Goal: Task Accomplishment & Management: Use online tool/utility

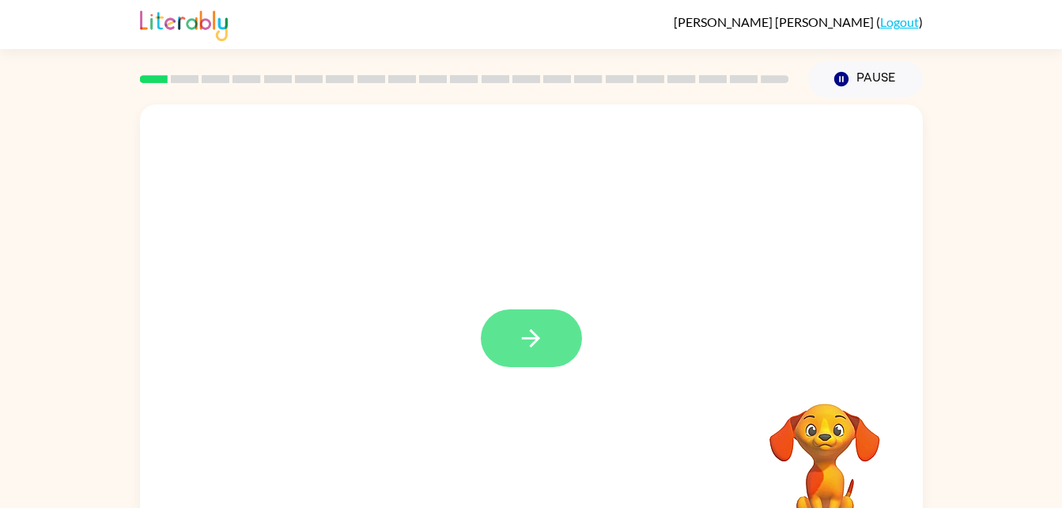
click at [552, 345] on button "button" at bounding box center [531, 338] width 101 height 58
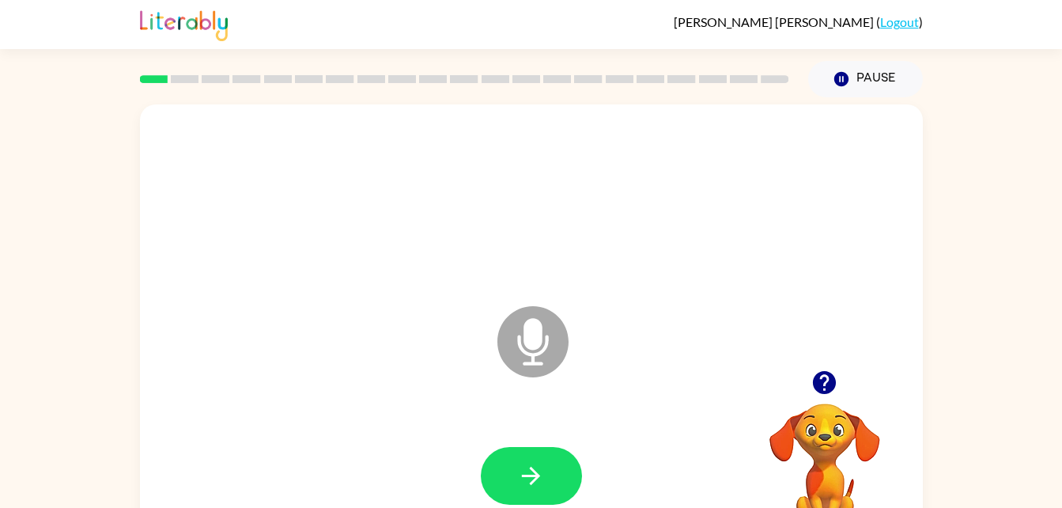
click at [519, 357] on icon at bounding box center [532, 341] width 71 height 71
click at [527, 485] on icon "button" at bounding box center [531, 476] width 28 height 28
click at [520, 447] on button "button" at bounding box center [531, 476] width 101 height 58
click at [557, 489] on button "button" at bounding box center [531, 476] width 101 height 58
click at [537, 483] on icon "button" at bounding box center [531, 476] width 28 height 28
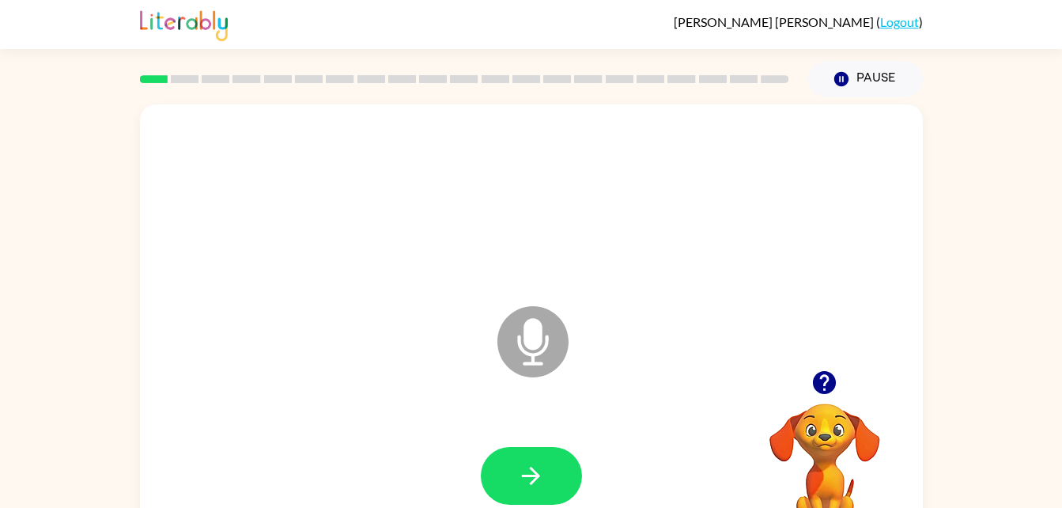
click at [826, 389] on icon "button" at bounding box center [824, 382] width 23 height 23
click at [295, 300] on div "Microphone The Microphone is here when it is your turn to talk" at bounding box center [493, 302] width 675 height 57
click at [473, 485] on div at bounding box center [531, 476] width 751 height 130
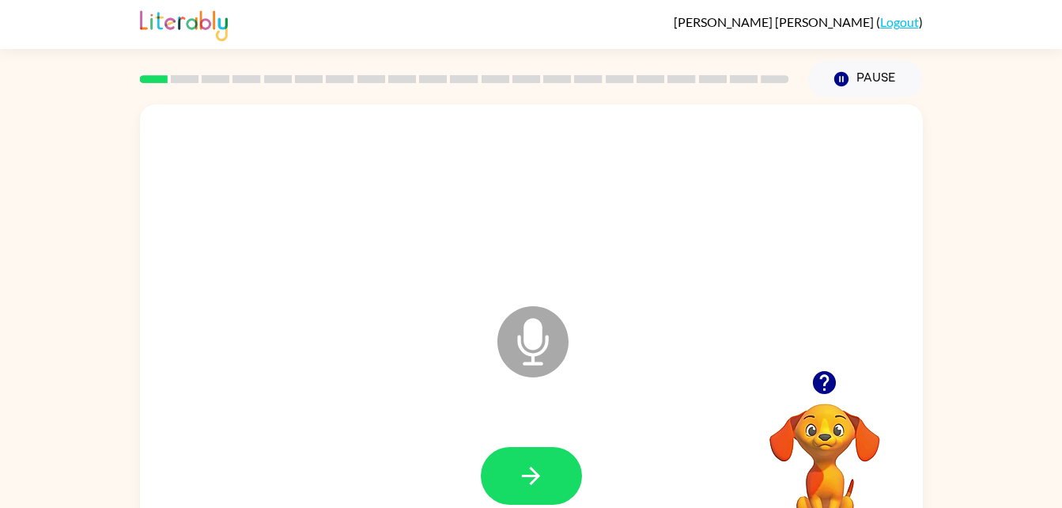
click at [540, 330] on icon "Microphone The Microphone is here when it is your turn to talk" at bounding box center [611, 361] width 237 height 119
click at [542, 358] on icon at bounding box center [532, 341] width 71 height 71
click at [529, 343] on icon "Microphone The Microphone is here when it is your turn to talk" at bounding box center [611, 361] width 237 height 119
click at [508, 359] on icon at bounding box center [532, 341] width 71 height 71
click at [806, 376] on button "button" at bounding box center [824, 382] width 40 height 40
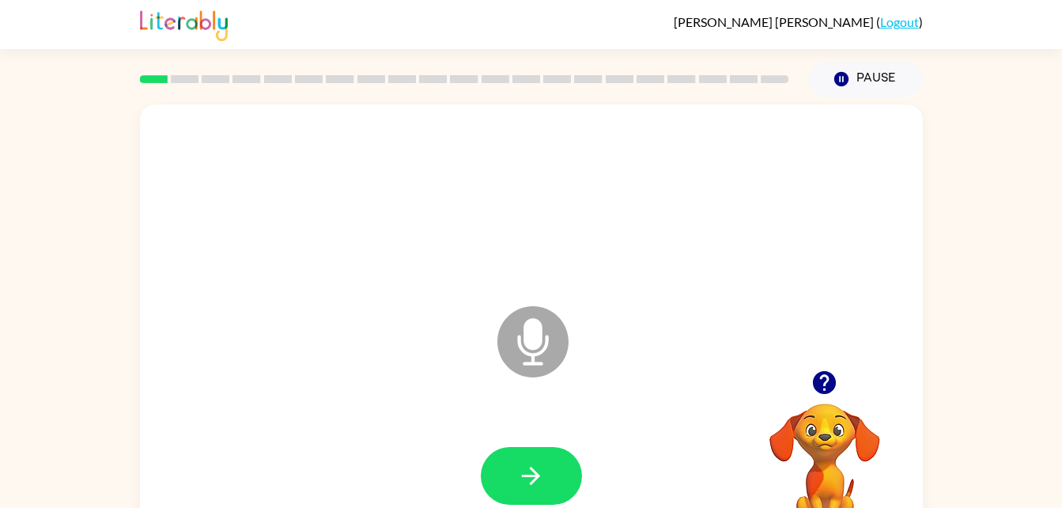
click at [534, 337] on icon "Microphone The Microphone is here when it is your turn to talk" at bounding box center [611, 361] width 237 height 119
click at [819, 397] on button "button" at bounding box center [824, 382] width 40 height 40
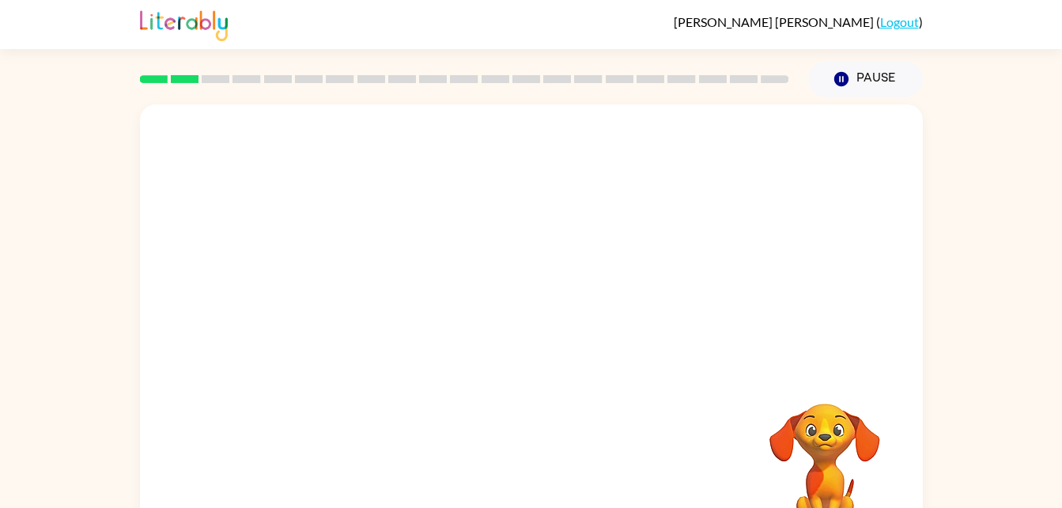
click at [808, 429] on video "Your browser must support playing .mp4 files to use Literably. Please try using…" at bounding box center [824, 458] width 158 height 158
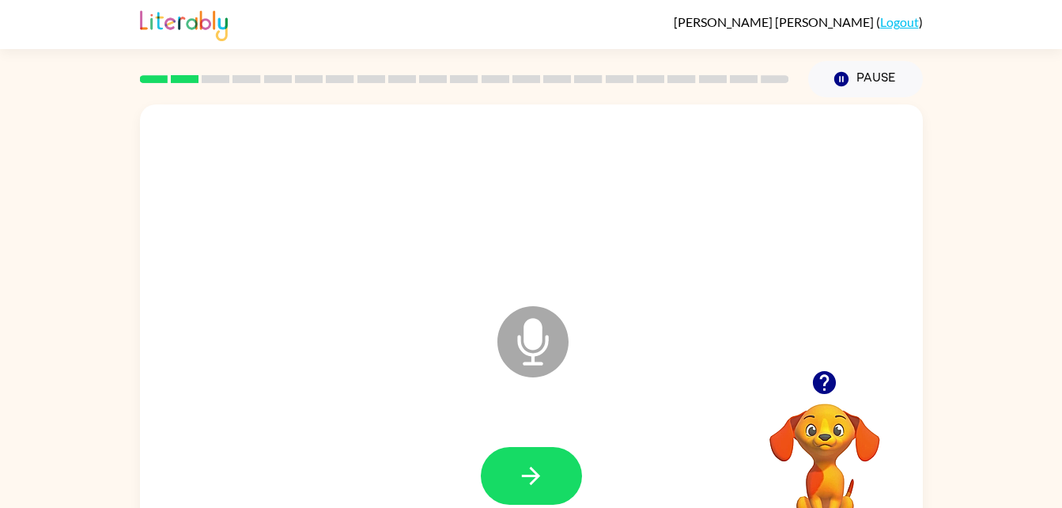
click at [537, 334] on icon "Microphone The Microphone is here when it is your turn to talk" at bounding box center [611, 361] width 237 height 119
click at [295, 300] on div "Microphone The Microphone is here when it is your turn to talk" at bounding box center [493, 302] width 675 height 57
click at [532, 326] on icon "Microphone The Microphone is here when it is your turn to talk" at bounding box center [611, 361] width 237 height 119
click at [534, 334] on icon "Microphone The Microphone is here when it is your turn to talk" at bounding box center [611, 361] width 237 height 119
click at [524, 342] on icon "Microphone The Microphone is here when it is your turn to talk" at bounding box center [611, 361] width 237 height 119
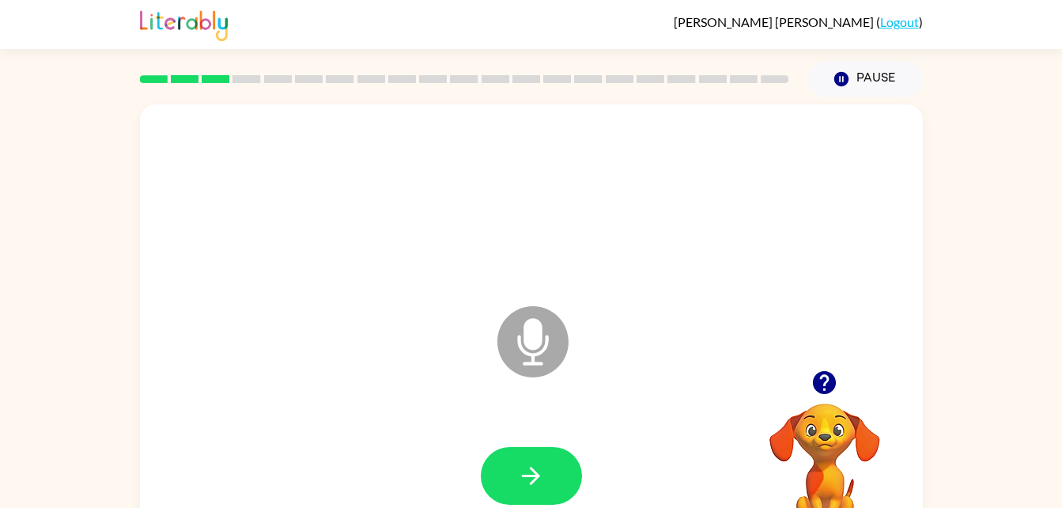
click at [523, 340] on icon "Microphone The Microphone is here when it is your turn to talk" at bounding box center [611, 361] width 237 height 119
click at [831, 431] on video "Your browser must support playing .mp4 files to use Literably. Please try using…" at bounding box center [824, 458] width 158 height 158
click at [552, 360] on icon at bounding box center [532, 341] width 71 height 71
click at [528, 313] on icon at bounding box center [532, 341] width 71 height 71
drag, startPoint x: 528, startPoint y: 313, endPoint x: 295, endPoint y: 300, distance: 233.6
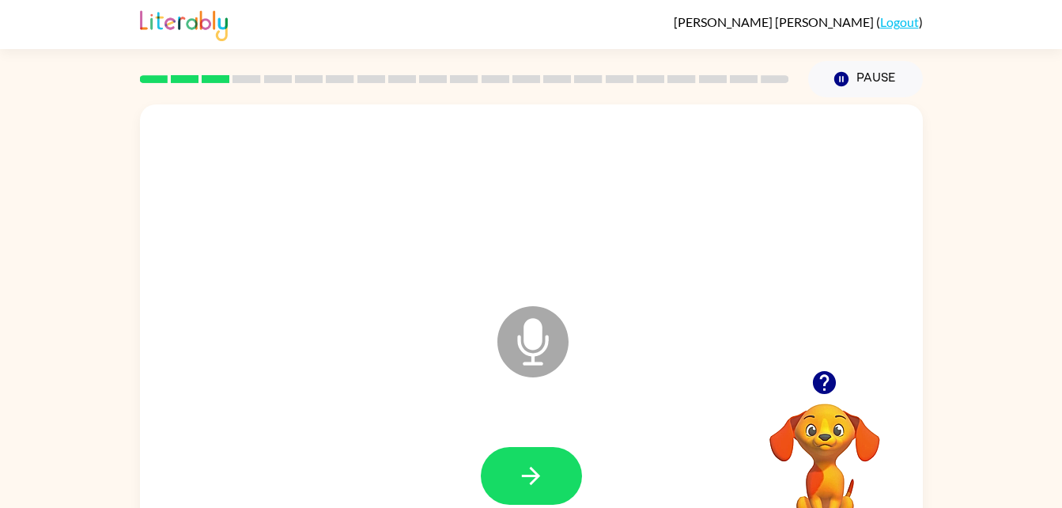
click at [295, 300] on div "Microphone The Microphone is here when it is your turn to talk" at bounding box center [493, 302] width 675 height 57
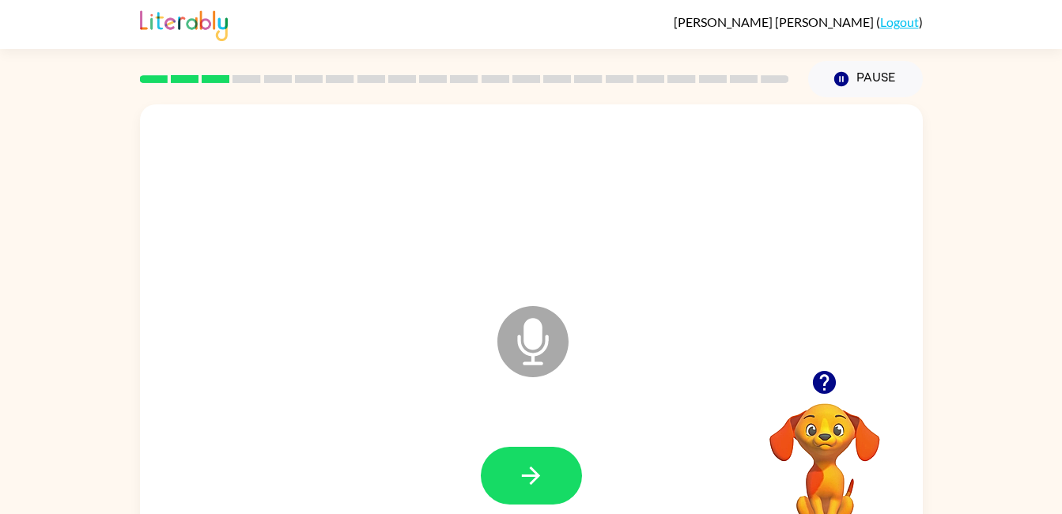
click at [846, 262] on div at bounding box center [531, 201] width 751 height 130
click at [705, 284] on div "Microphone The Microphone is here when it is your turn to talk" at bounding box center [493, 302] width 675 height 57
click at [628, 292] on div "Microphone The Microphone is here when it is your turn to talk" at bounding box center [493, 302] width 675 height 57
click at [599, 274] on div "Microphone The Microphone is here when it is your turn to talk" at bounding box center [493, 302] width 675 height 57
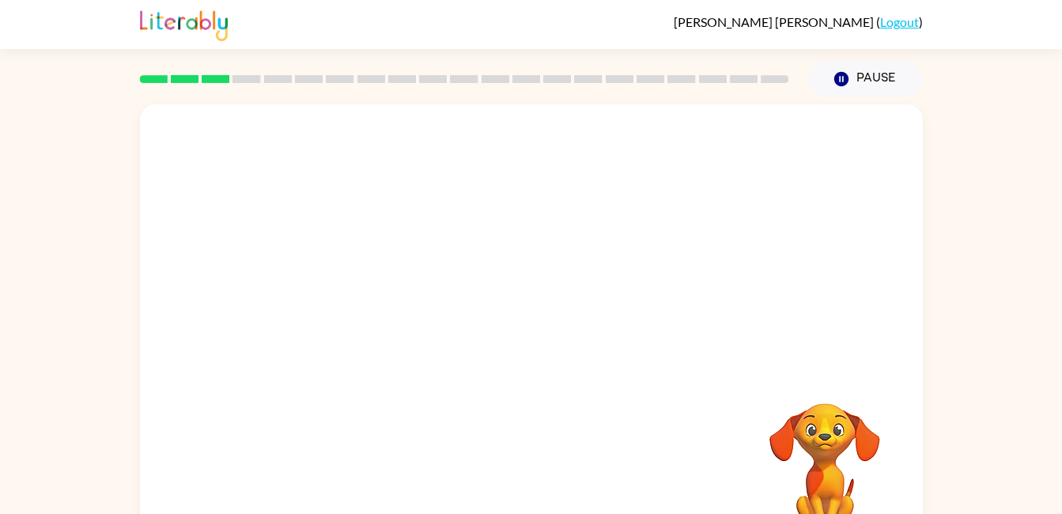
drag, startPoint x: 599, startPoint y: 273, endPoint x: 295, endPoint y: 287, distance: 304.7
click at [295, 287] on div at bounding box center [531, 339] width 751 height 130
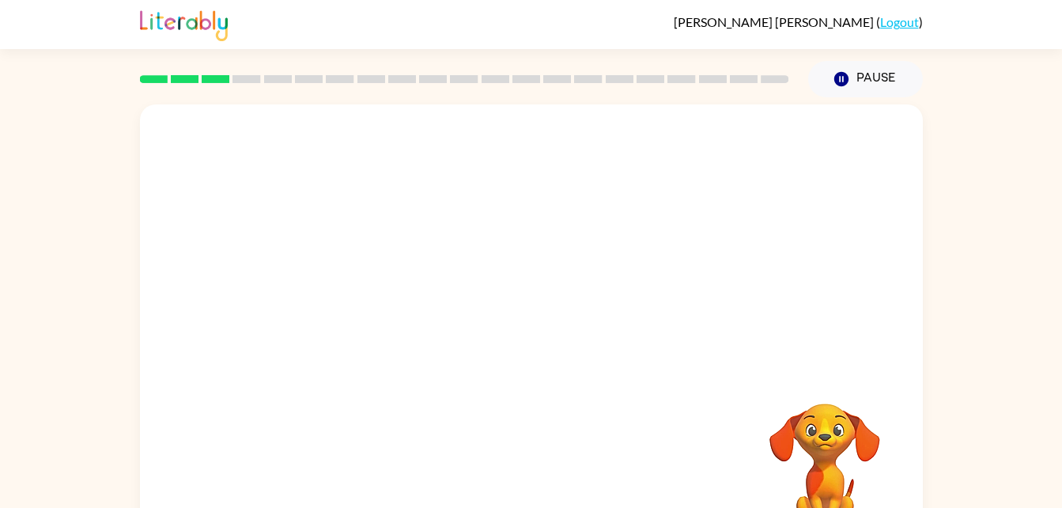
click at [802, 247] on div at bounding box center [531, 201] width 751 height 130
click at [587, 440] on div at bounding box center [531, 476] width 751 height 130
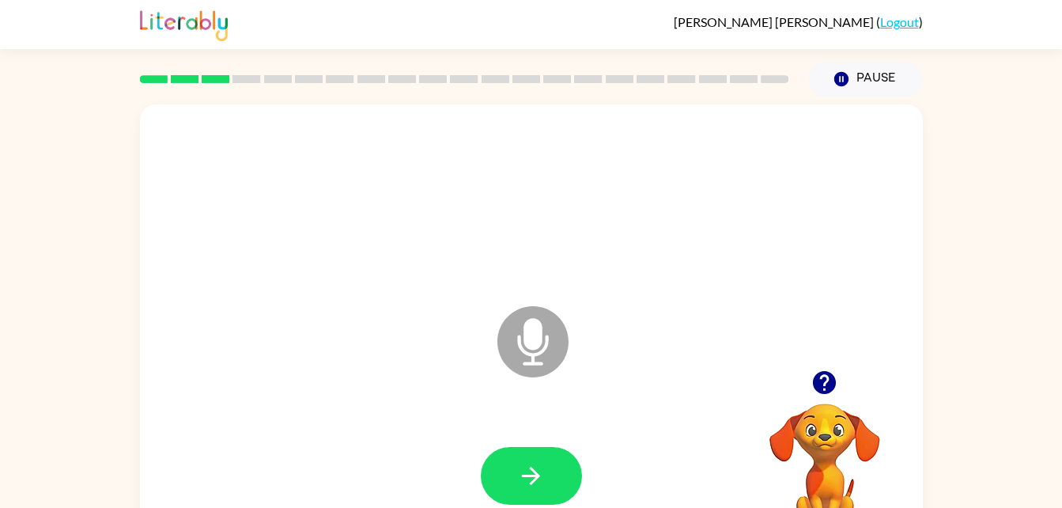
click at [295, 300] on div "Microphone The Microphone is here when it is your turn to talk" at bounding box center [493, 302] width 675 height 57
click at [530, 309] on icon at bounding box center [532, 341] width 71 height 71
click at [505, 339] on icon at bounding box center [532, 341] width 71 height 71
click at [531, 342] on icon "Microphone The Microphone is here when it is your turn to talk" at bounding box center [611, 361] width 237 height 119
click at [541, 334] on icon "Microphone The Microphone is here when it is your turn to talk" at bounding box center [611, 361] width 237 height 119
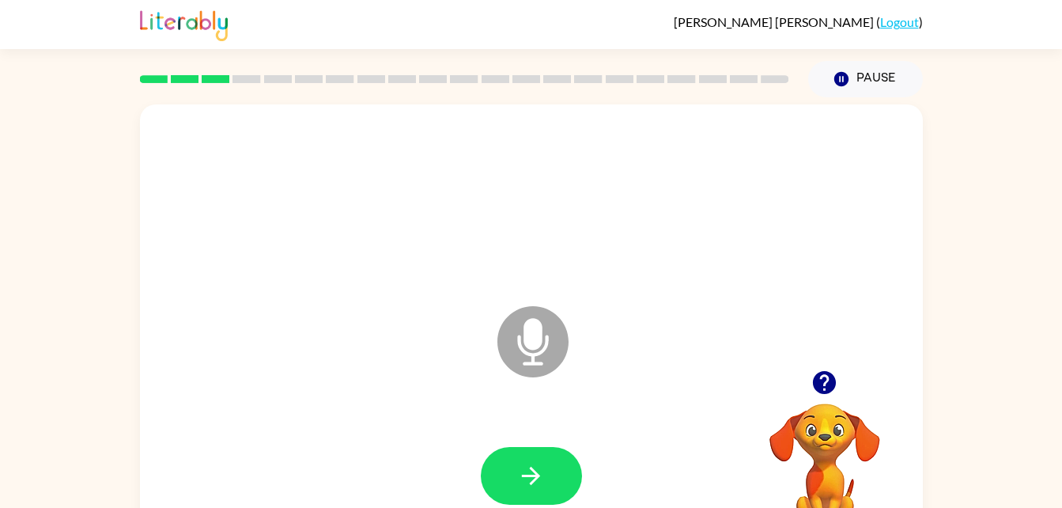
click at [727, 394] on icon "Microphone The Microphone is here when it is your turn to talk" at bounding box center [611, 361] width 237 height 119
click at [540, 341] on icon "Microphone The Microphone is here when it is your turn to talk" at bounding box center [611, 361] width 237 height 119
click at [578, 365] on icon "Microphone The Microphone is here when it is your turn to talk" at bounding box center [611, 361] width 237 height 119
click at [616, 388] on icon "Microphone The Microphone is here when it is your turn to talk" at bounding box center [611, 361] width 237 height 119
click at [553, 345] on icon at bounding box center [532, 341] width 71 height 71
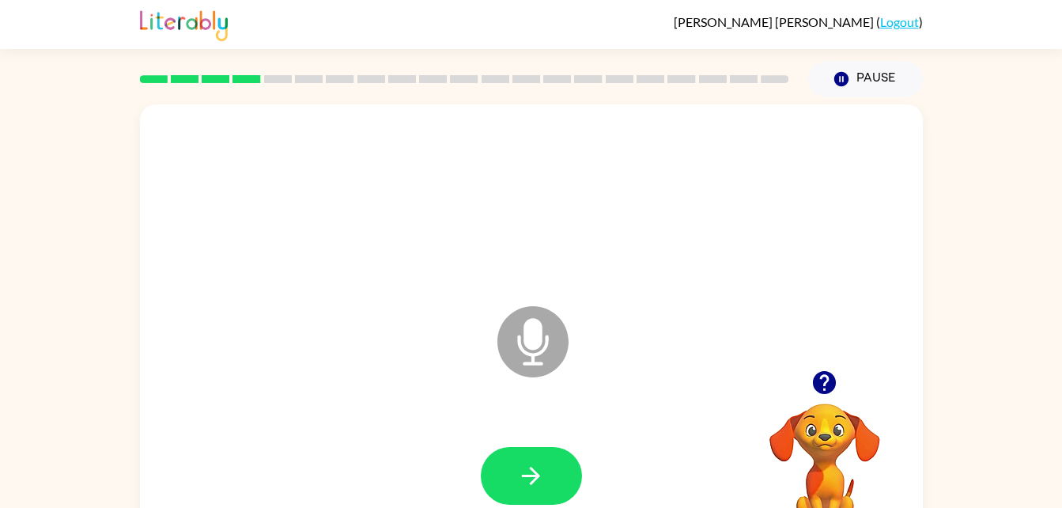
click at [547, 342] on icon "Microphone The Microphone is here when it is your turn to talk" at bounding box center [611, 361] width 237 height 119
click at [536, 316] on icon "Microphone The Microphone is here when it is your turn to talk" at bounding box center [611, 361] width 237 height 119
click at [538, 331] on icon "Microphone The Microphone is here when it is your turn to talk" at bounding box center [611, 361] width 237 height 119
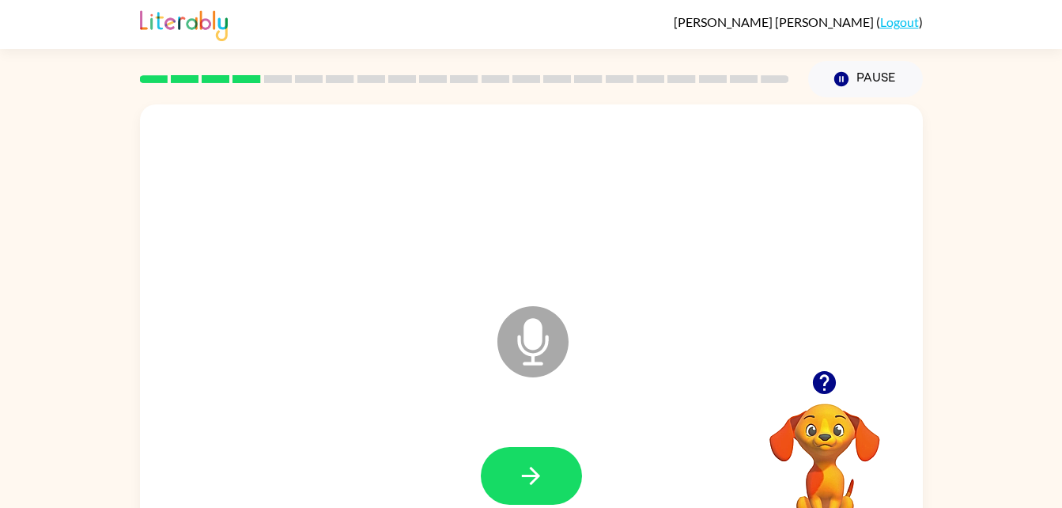
click at [539, 348] on icon at bounding box center [532, 341] width 71 height 71
drag, startPoint x: 698, startPoint y: 423, endPoint x: 620, endPoint y: 398, distance: 82.0
click at [620, 398] on div "Microphone The Microphone is here when it is your turn to talk" at bounding box center [531, 329] width 783 height 451
click at [507, 353] on icon at bounding box center [532, 341] width 71 height 71
click at [508, 379] on icon "Microphone The Microphone is here when it is your turn to talk" at bounding box center [611, 361] width 237 height 119
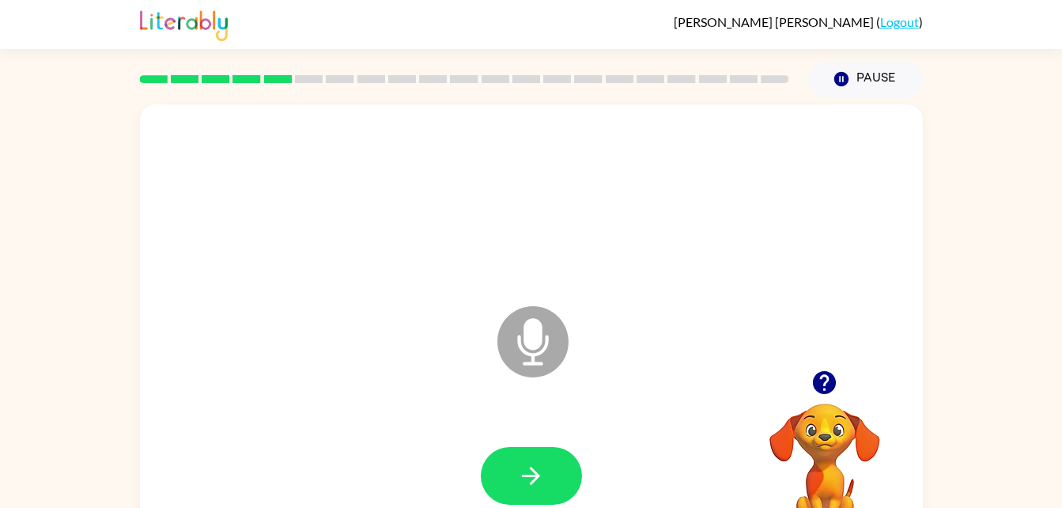
click at [530, 322] on icon "Microphone The Microphone is here when it is your turn to talk" at bounding box center [611, 361] width 237 height 119
click at [613, 251] on div at bounding box center [531, 201] width 751 height 130
drag, startPoint x: 542, startPoint y: 314, endPoint x: 545, endPoint y: 327, distance: 13.8
click at [545, 327] on icon at bounding box center [532, 341] width 71 height 71
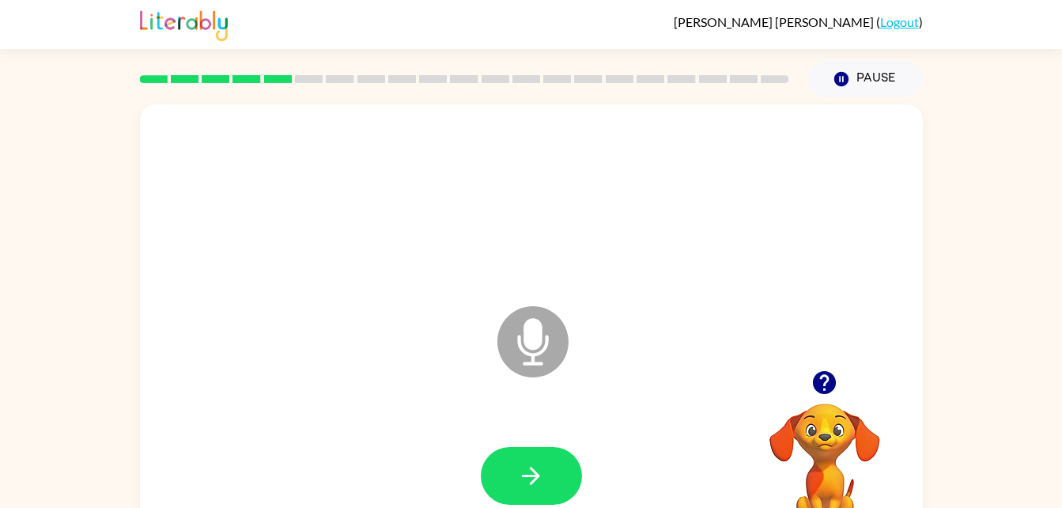
click at [645, 356] on icon "Microphone The Microphone is here when it is your turn to talk" at bounding box center [611, 361] width 237 height 119
drag, startPoint x: 691, startPoint y: 400, endPoint x: 670, endPoint y: 303, distance: 99.6
click at [670, 303] on icon "Microphone The Microphone is here when it is your turn to talk" at bounding box center [611, 361] width 237 height 119
click at [549, 334] on icon at bounding box center [532, 341] width 71 height 71
click at [821, 394] on icon "button" at bounding box center [824, 382] width 28 height 28
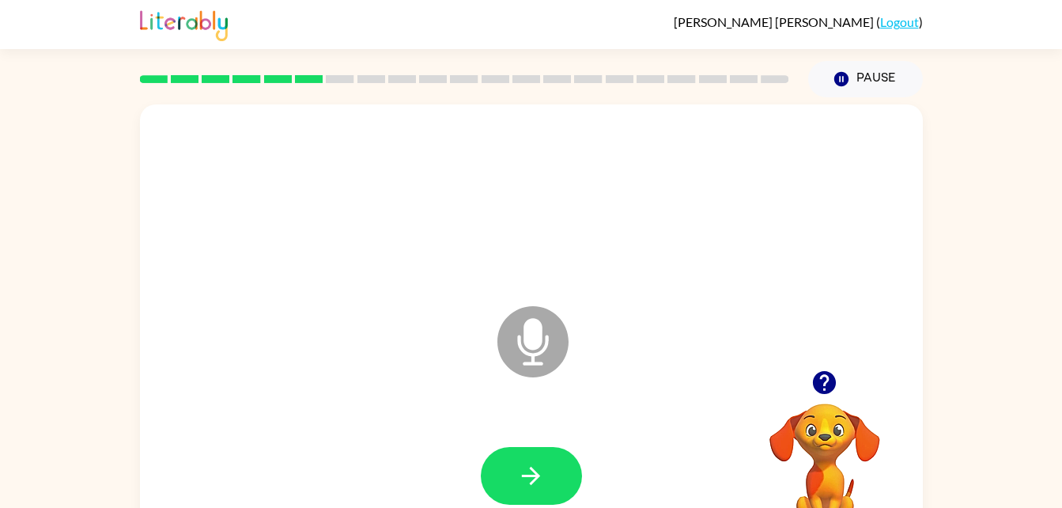
click at [817, 370] on icon "button" at bounding box center [824, 382] width 28 height 28
click at [543, 386] on icon "Microphone The Microphone is here when it is your turn to talk" at bounding box center [611, 361] width 237 height 119
click at [538, 344] on icon "Microphone The Microphone is here when it is your turn to talk" at bounding box center [611, 361] width 237 height 119
click at [815, 369] on icon "button" at bounding box center [824, 382] width 28 height 28
click at [825, 375] on icon "button" at bounding box center [824, 382] width 28 height 28
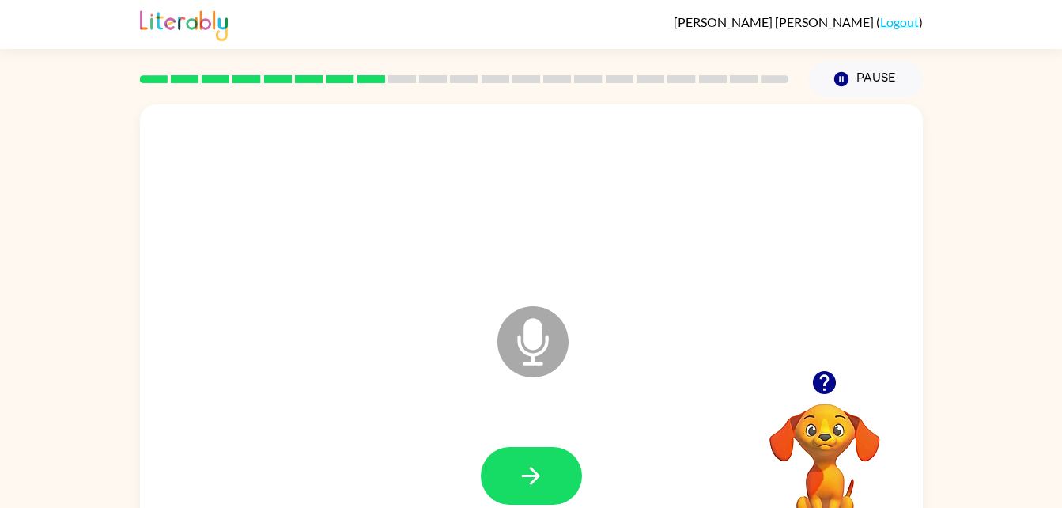
click at [403, 339] on div "Microphone The Microphone is here when it is your turn to talk" at bounding box center [531, 329] width 783 height 451
click at [403, 339] on div "Loader Your response is being sent to our graders" at bounding box center [531, 329] width 783 height 451
